Goal: Find specific page/section: Find specific page/section

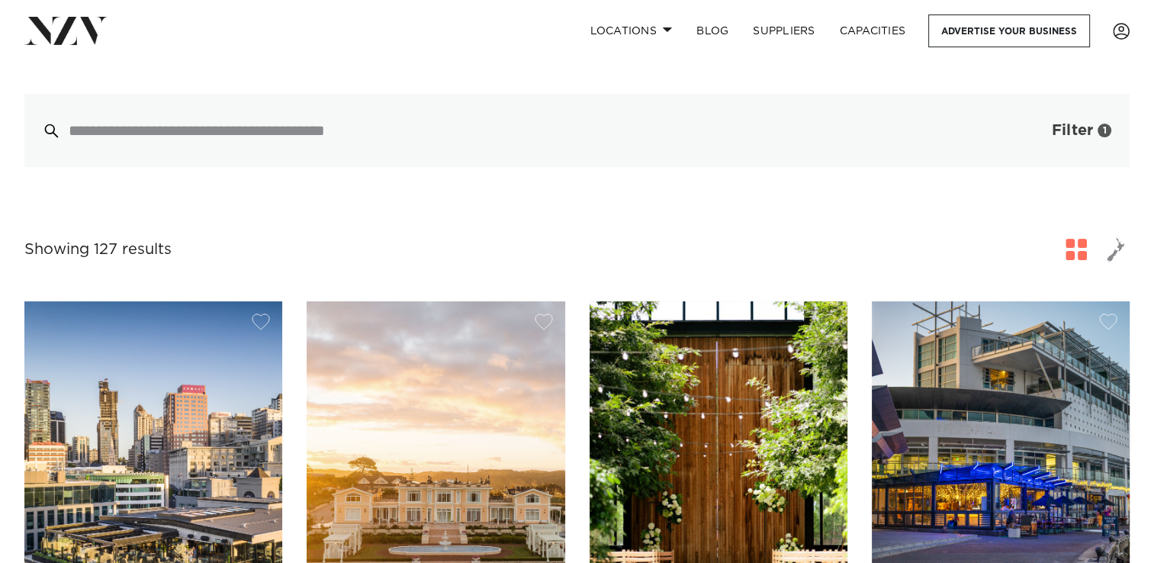
click at [1070, 123] on span "Filter" at bounding box center [1072, 130] width 41 height 15
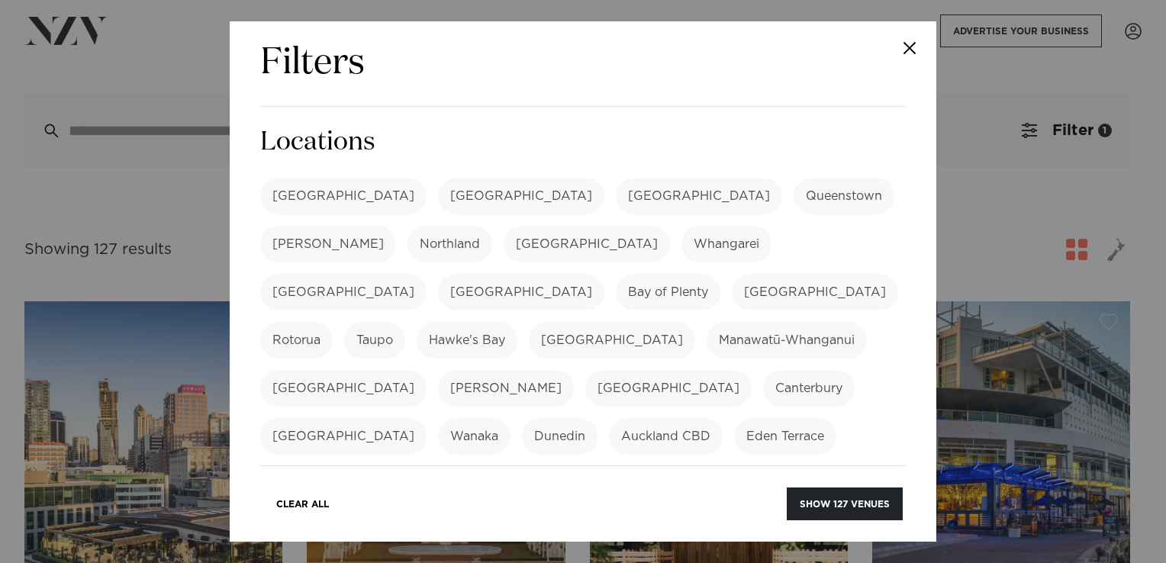
click at [317, 192] on label "[GEOGRAPHIC_DATA]" at bounding box center [343, 196] width 166 height 37
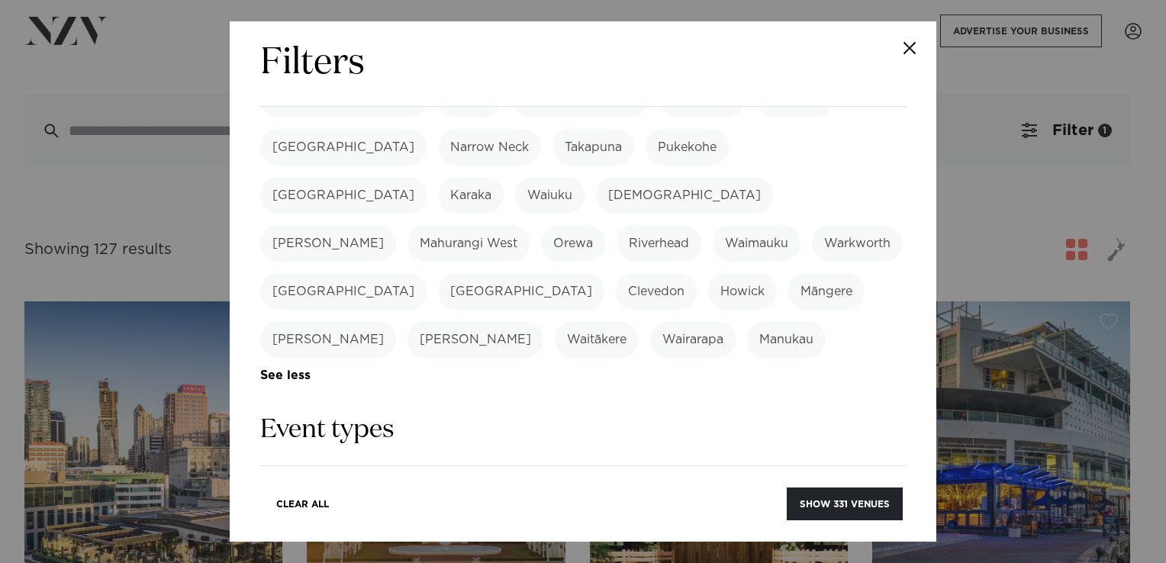
scroll to position [458, 0]
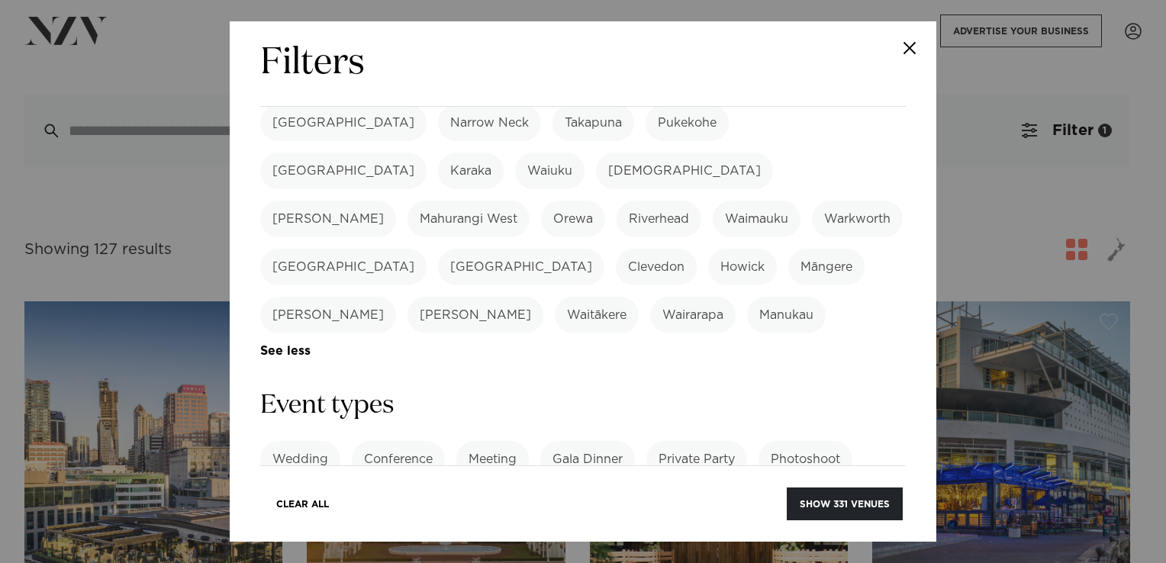
click at [456, 489] on label "Cocktail Function" at bounding box center [456, 507] width 129 height 37
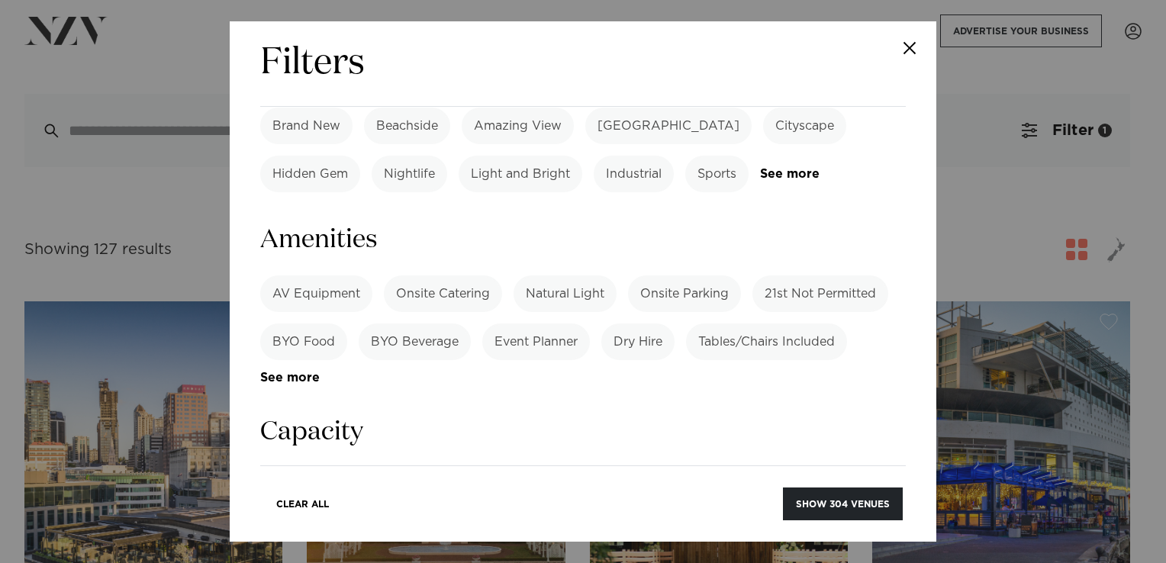
scroll to position [992, 0]
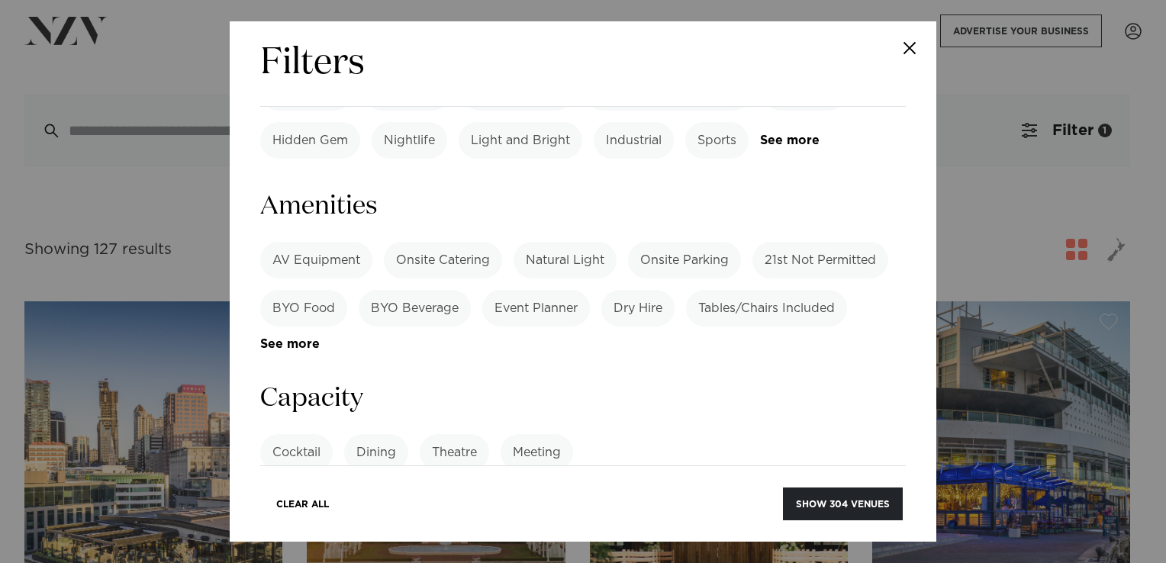
click at [285, 434] on label "Cocktail" at bounding box center [296, 452] width 72 height 37
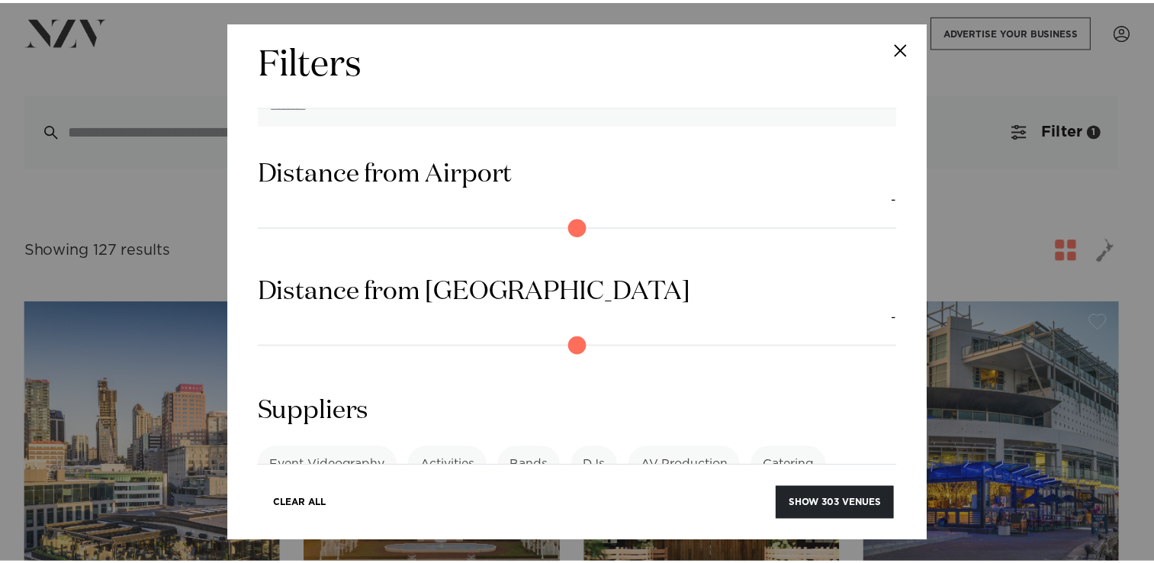
scroll to position [1409, 0]
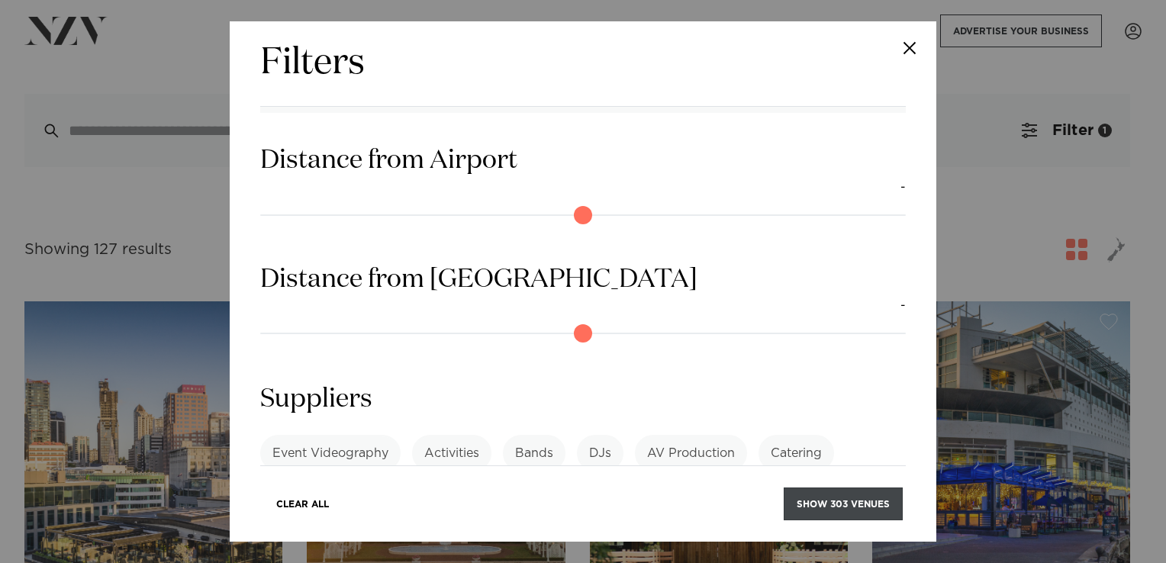
click at [830, 503] on button "Show 303 venues" at bounding box center [843, 503] width 119 height 33
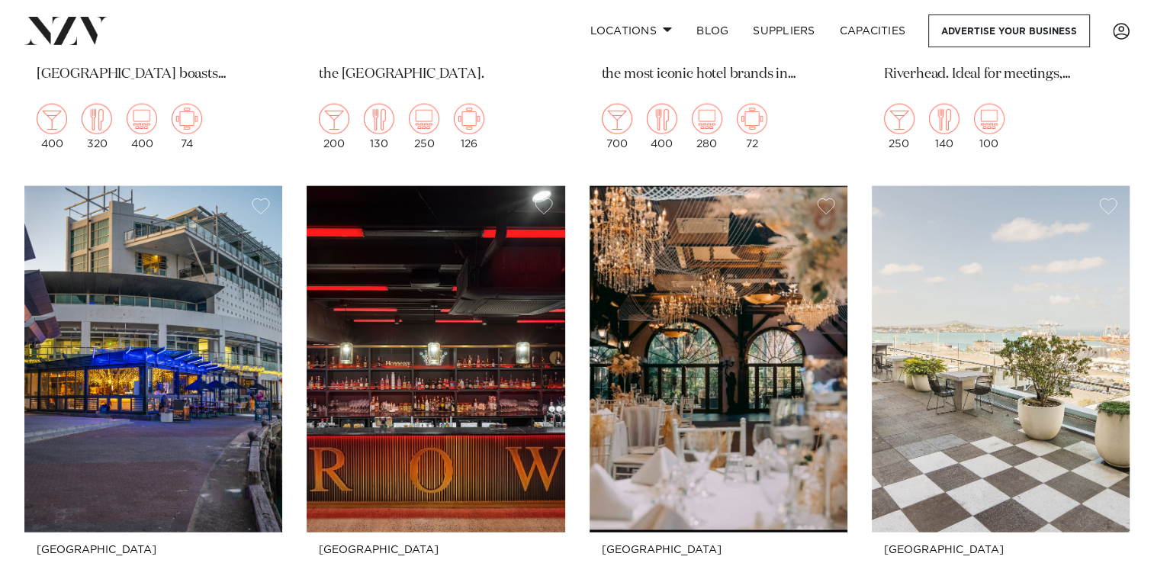
scroll to position [3738, 0]
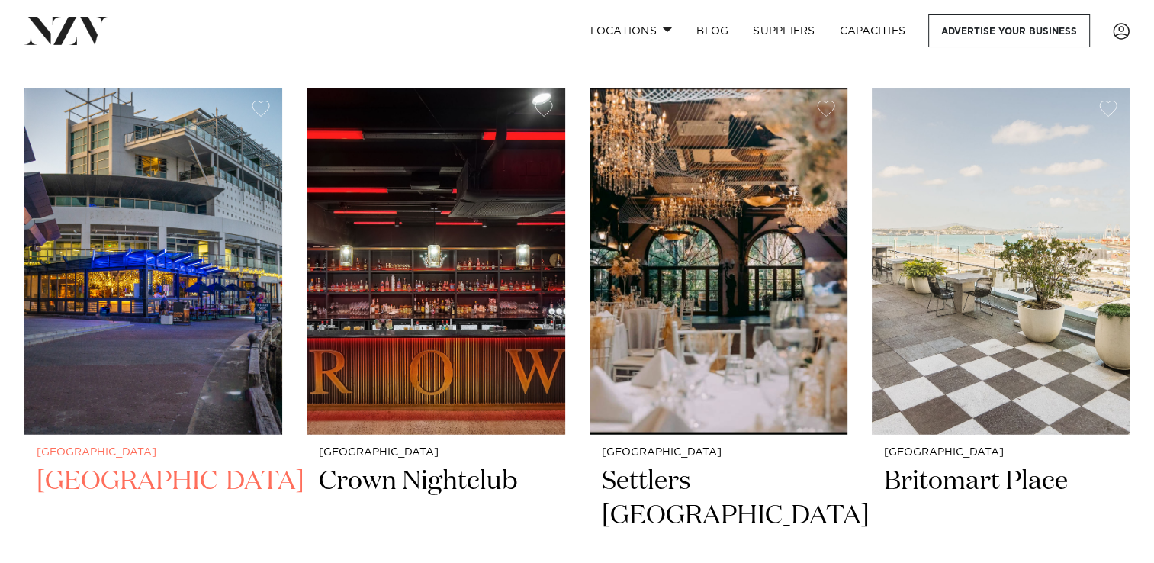
click at [180, 253] on img at bounding box center [153, 261] width 258 height 346
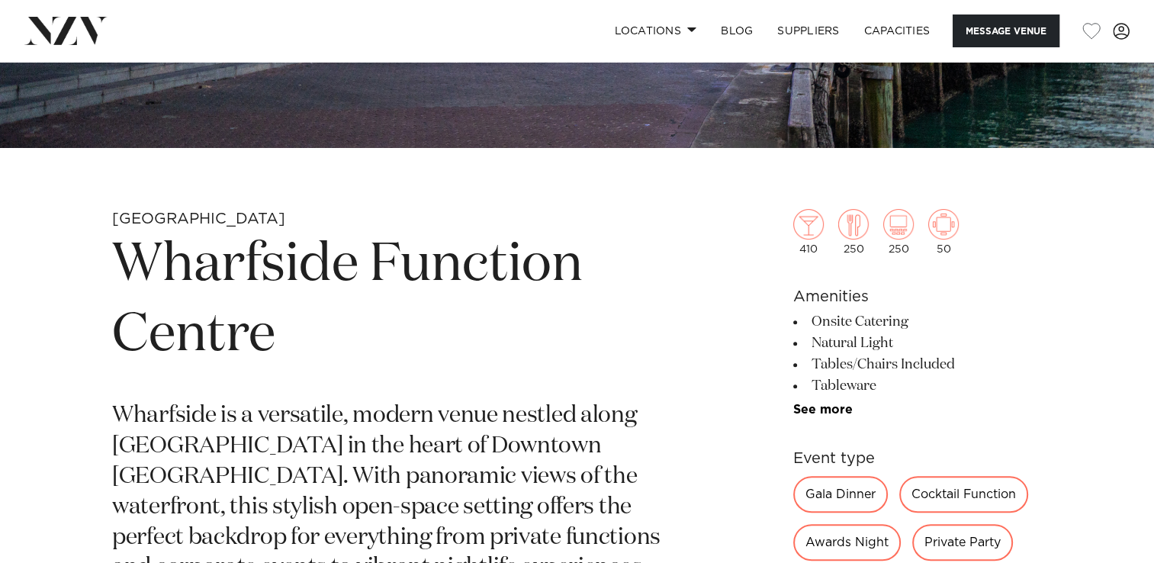
scroll to position [458, 0]
